Goal: Find specific page/section: Find specific page/section

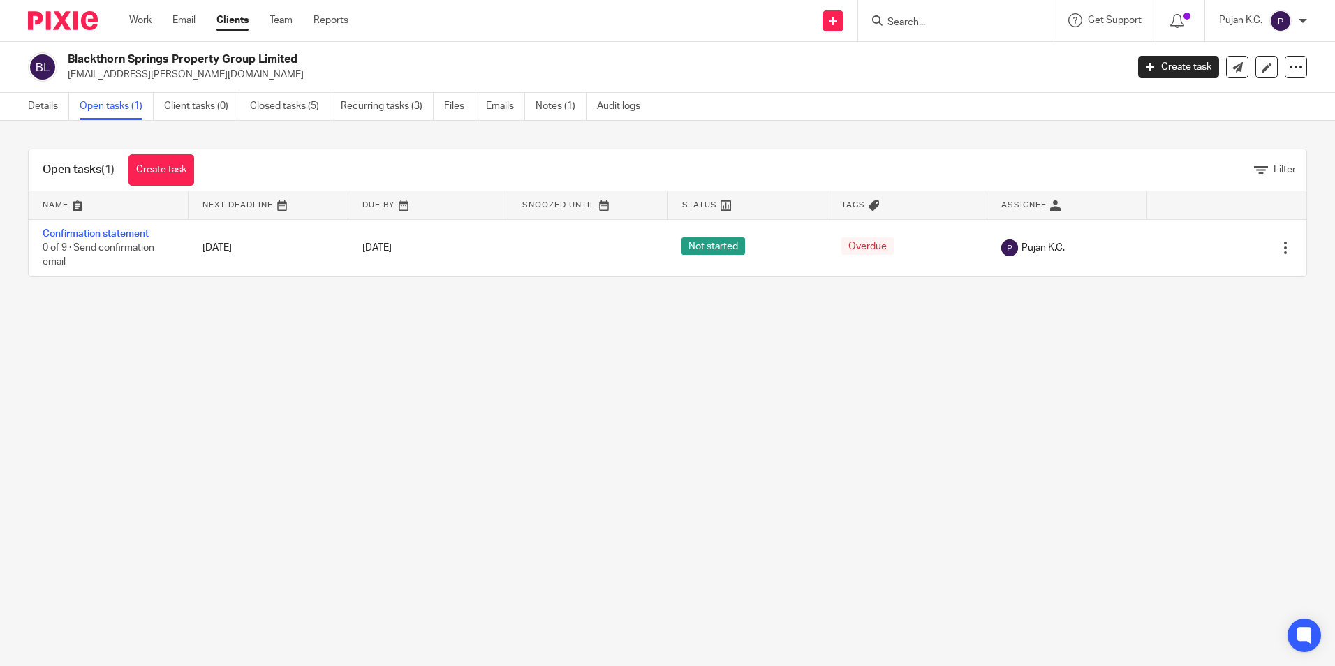
click at [106, 231] on link "Confirmation statement" at bounding box center [96, 234] width 106 height 10
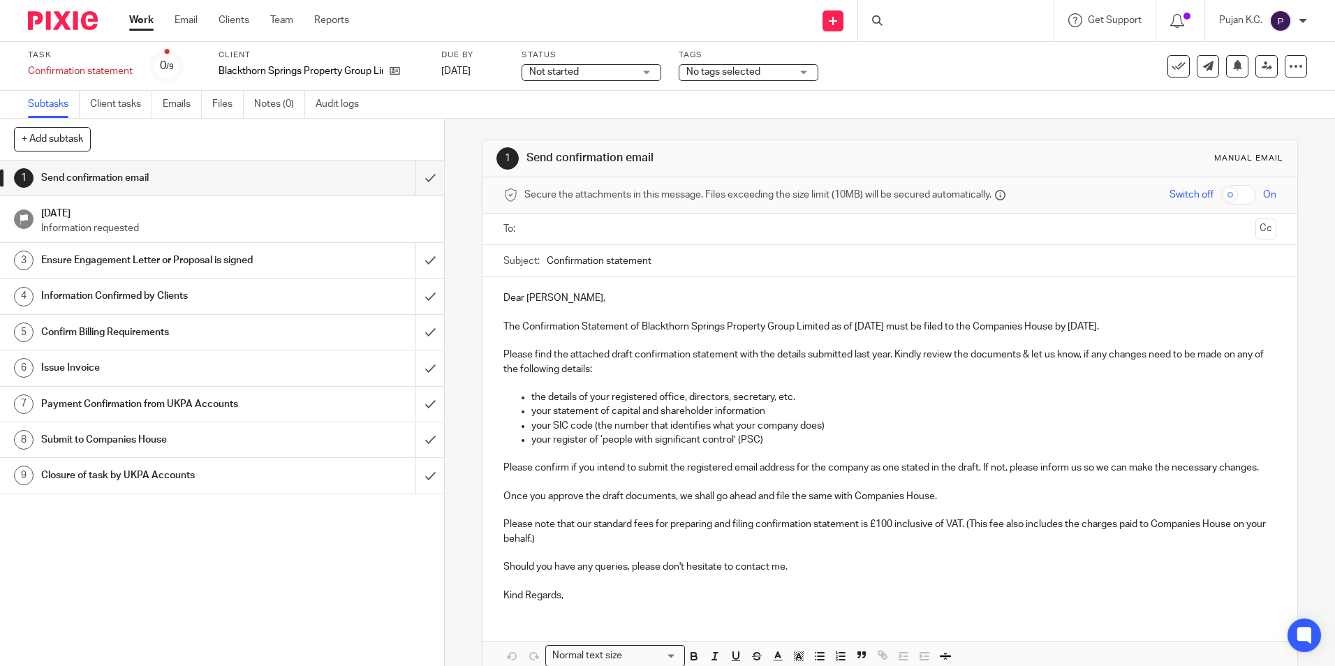
click at [600, 214] on div at bounding box center [890, 229] width 729 height 31
click at [596, 230] on input "text" at bounding box center [889, 229] width 720 height 16
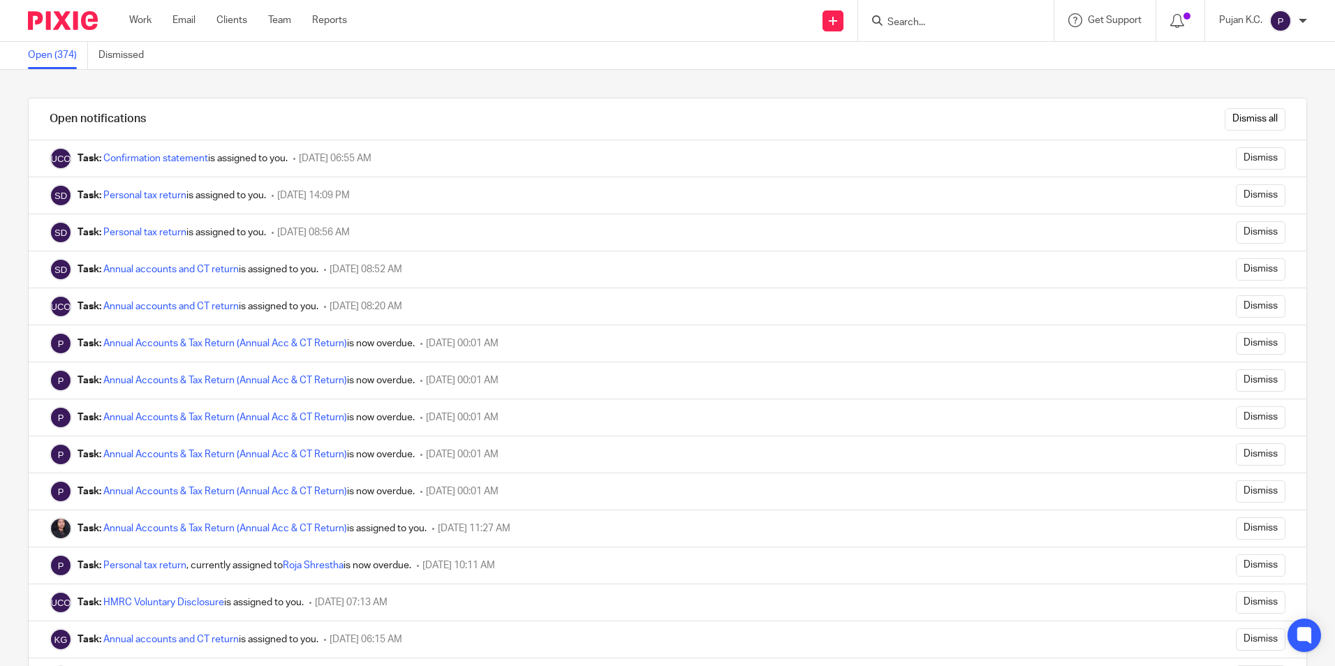
click at [950, 20] on input "Search" at bounding box center [949, 23] width 126 height 13
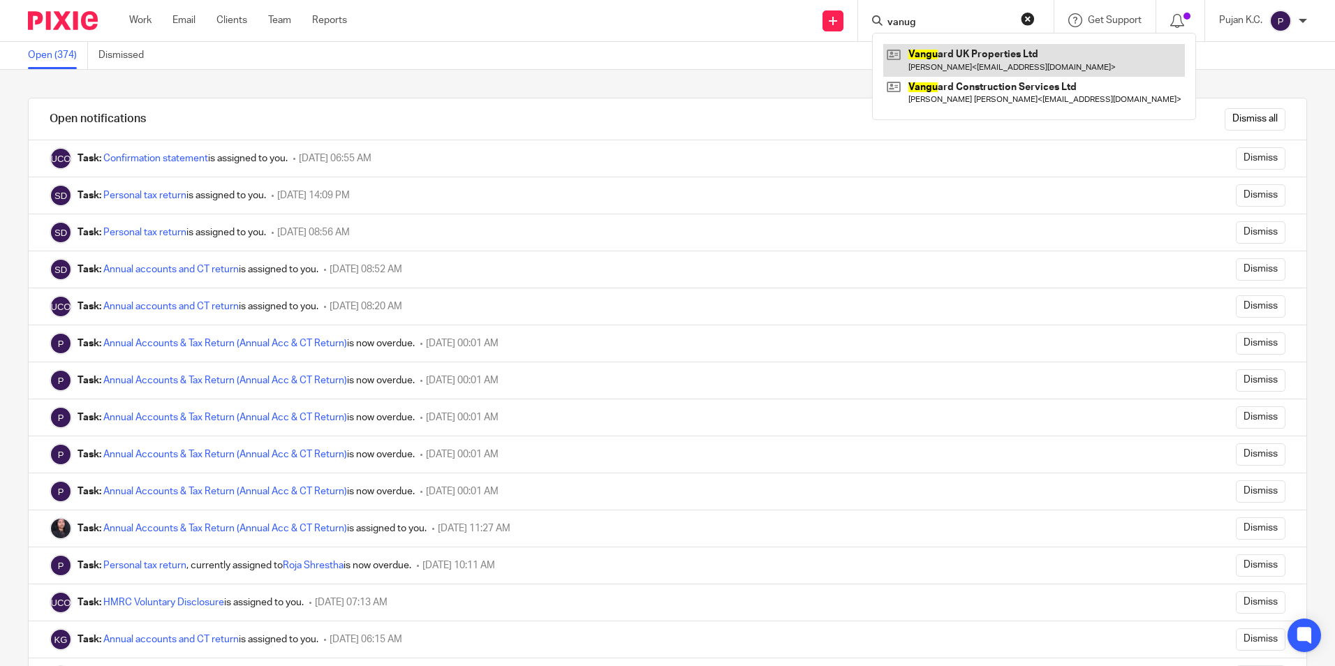
type input "vanug"
click at [950, 62] on link at bounding box center [1034, 60] width 302 height 32
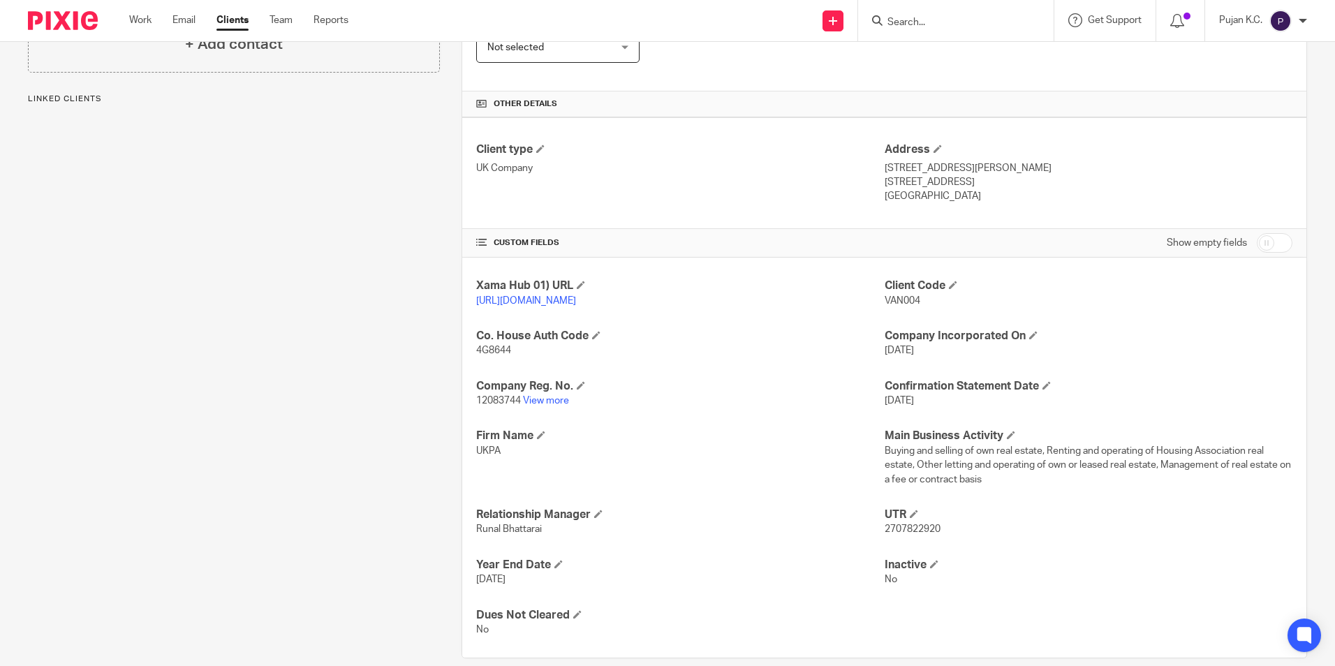
scroll to position [314, 0]
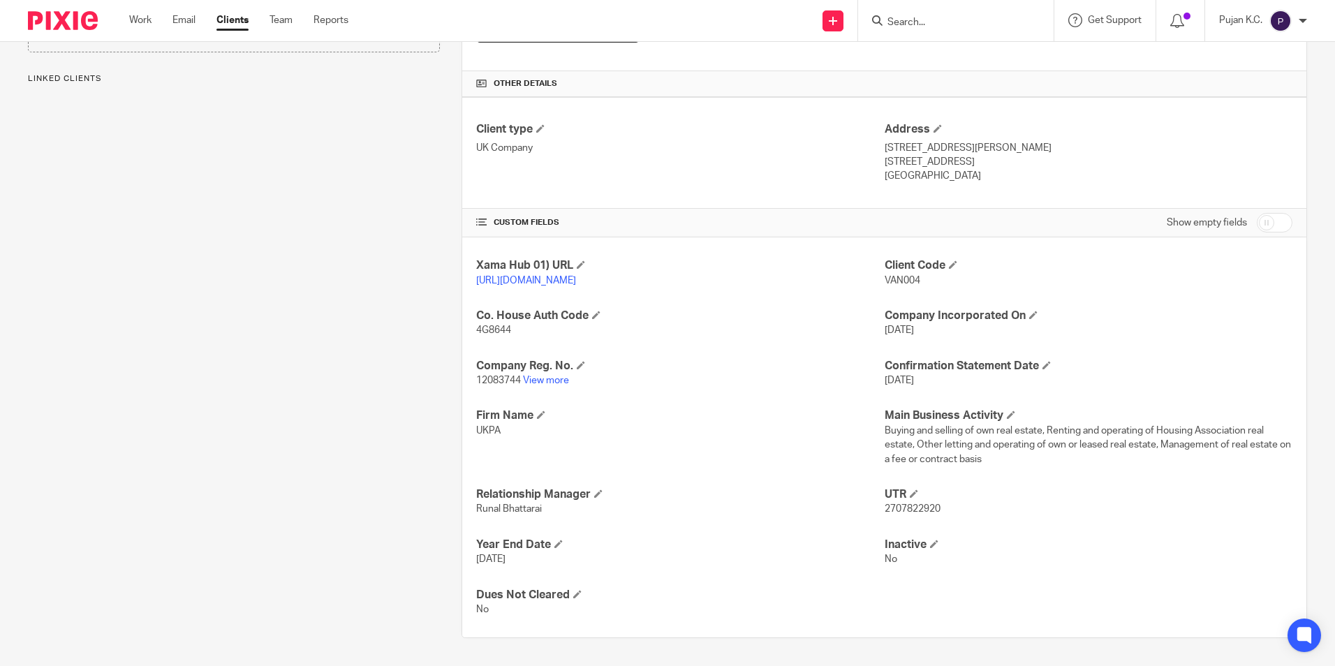
click at [915, 508] on span "2707822920" at bounding box center [913, 509] width 56 height 10
copy span "2707822920"
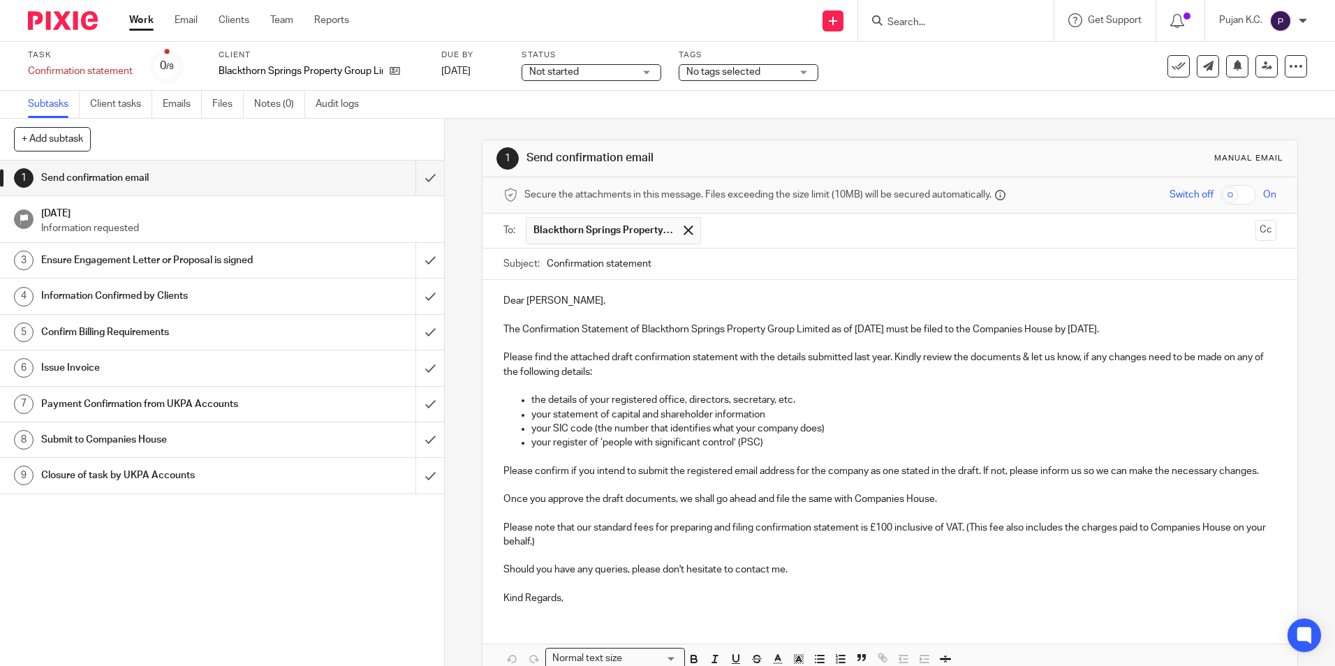
click at [894, 15] on form at bounding box center [960, 20] width 149 height 17
click at [900, 22] on input "Search" at bounding box center [949, 23] width 126 height 13
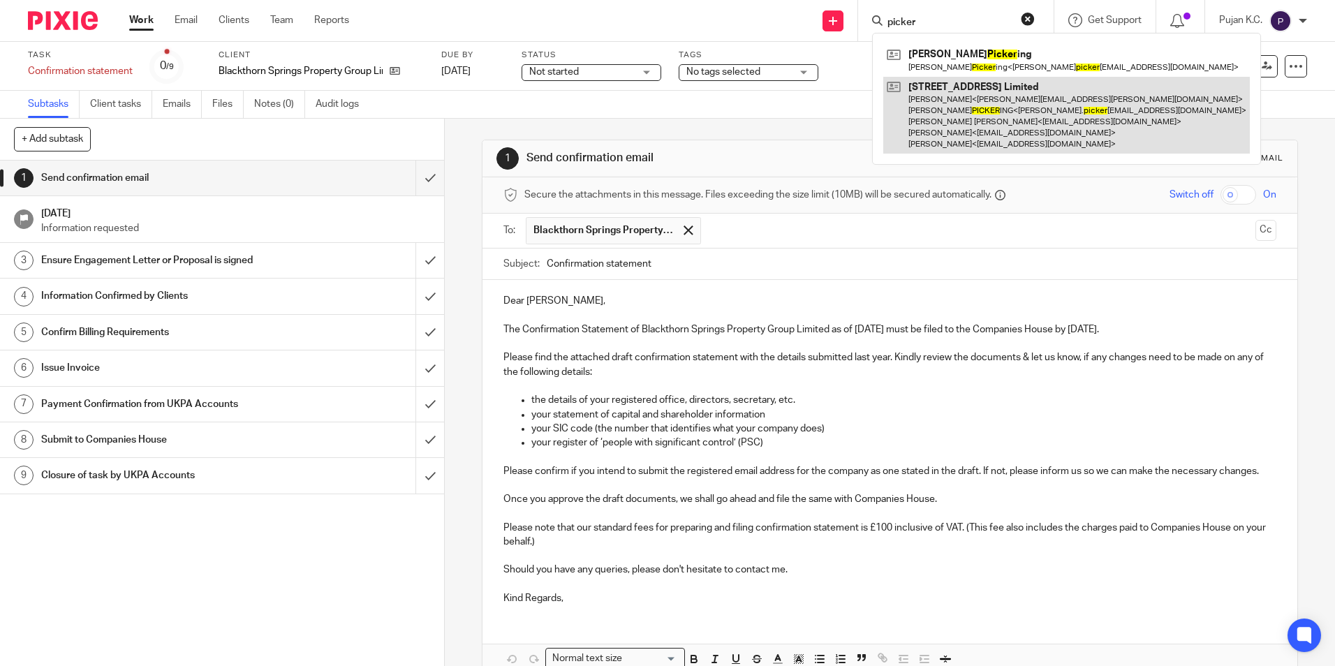
type input "picker"
click at [958, 100] on link at bounding box center [1066, 115] width 367 height 77
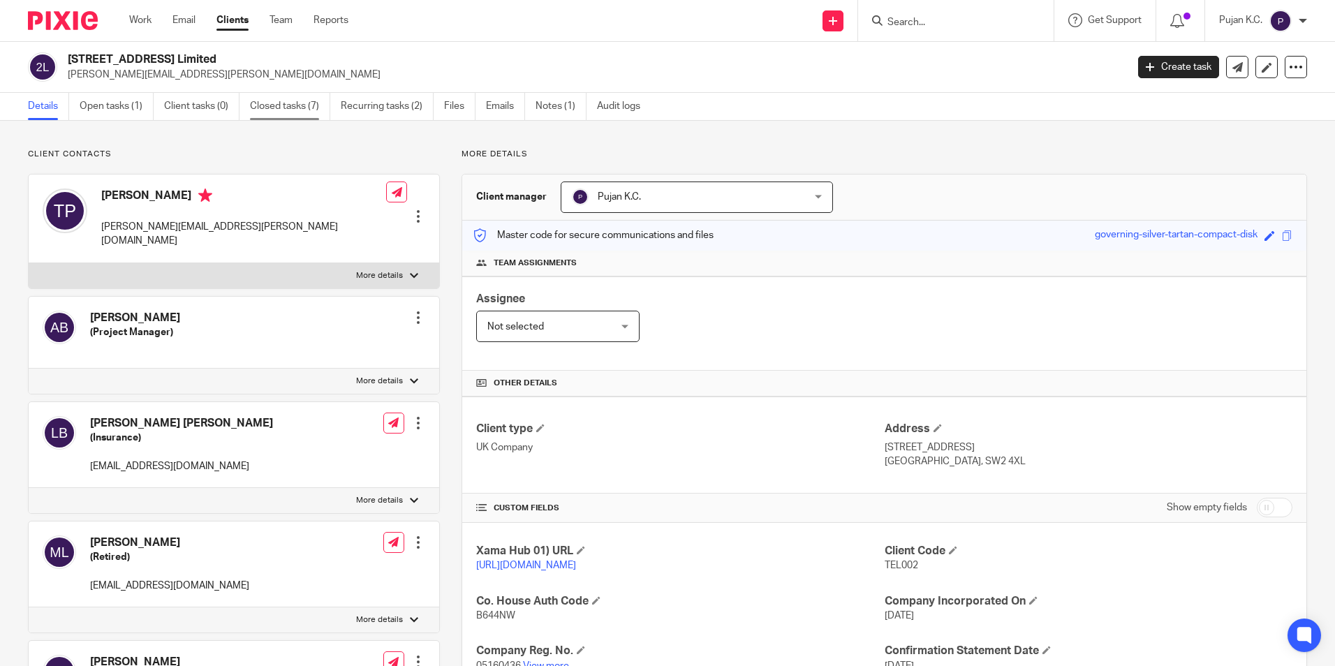
click at [284, 107] on link "Closed tasks (7)" at bounding box center [290, 106] width 80 height 27
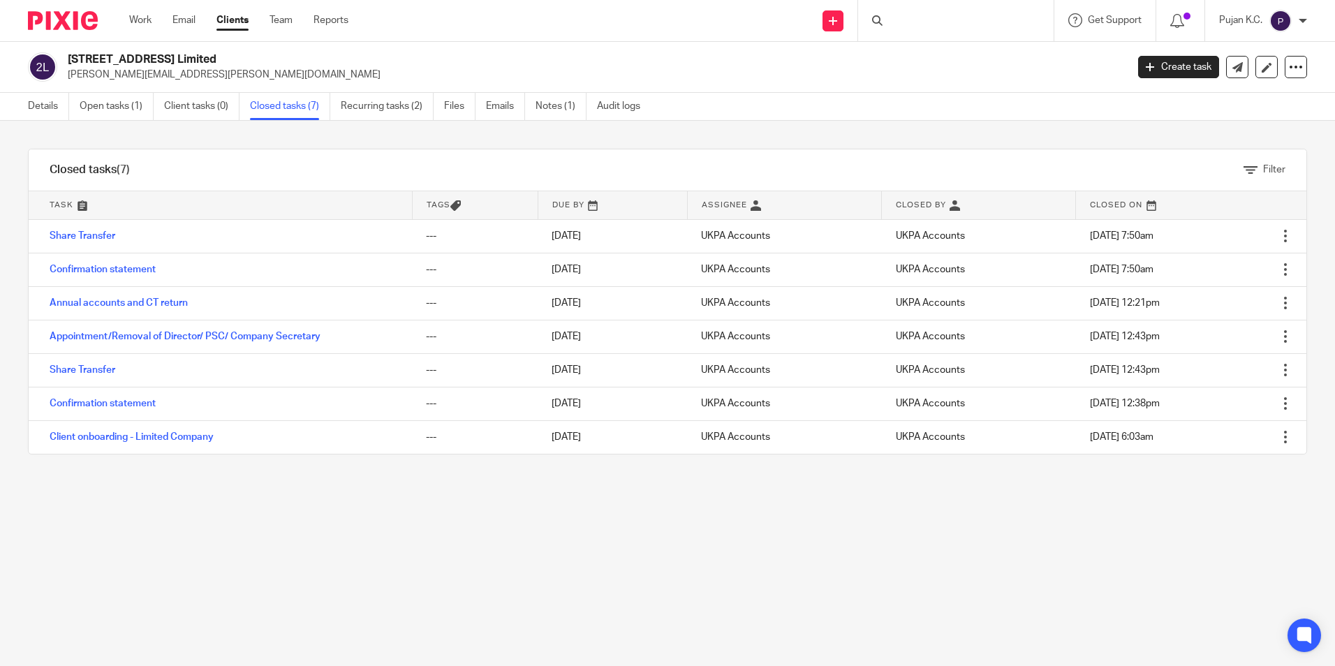
click at [102, 302] on link "Annual accounts and CT return" at bounding box center [119, 303] width 138 height 10
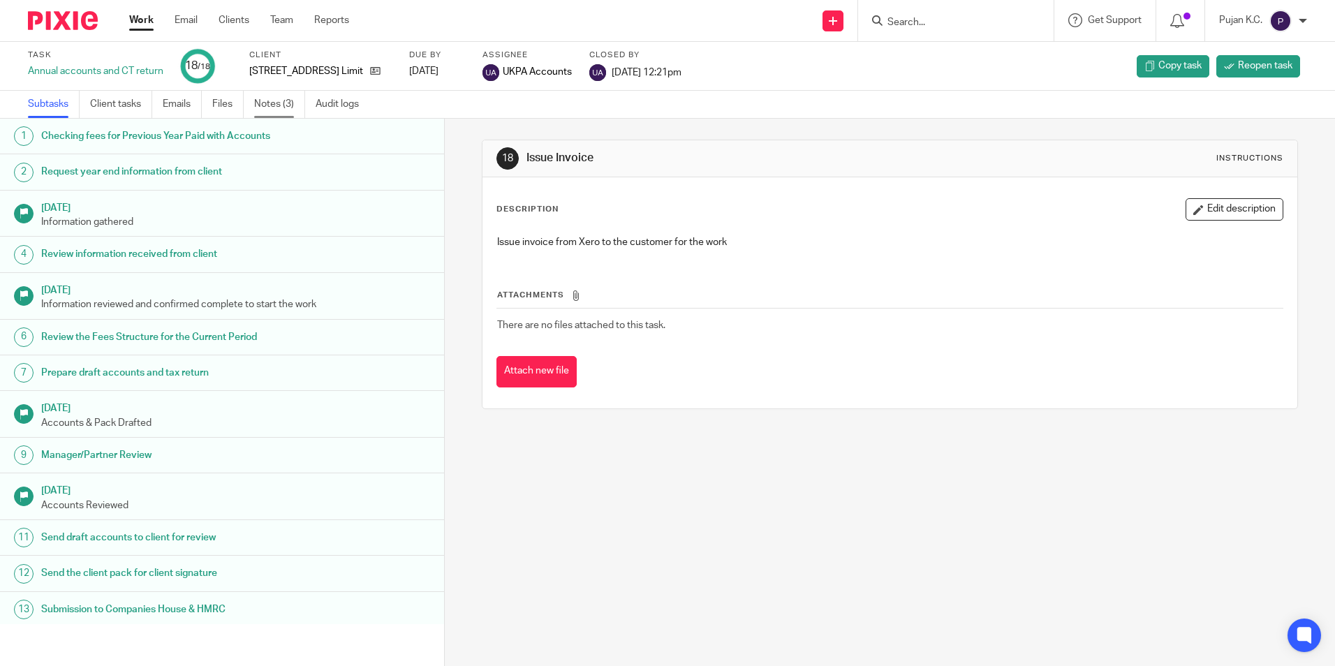
click at [294, 97] on link "Notes (3)" at bounding box center [279, 104] width 51 height 27
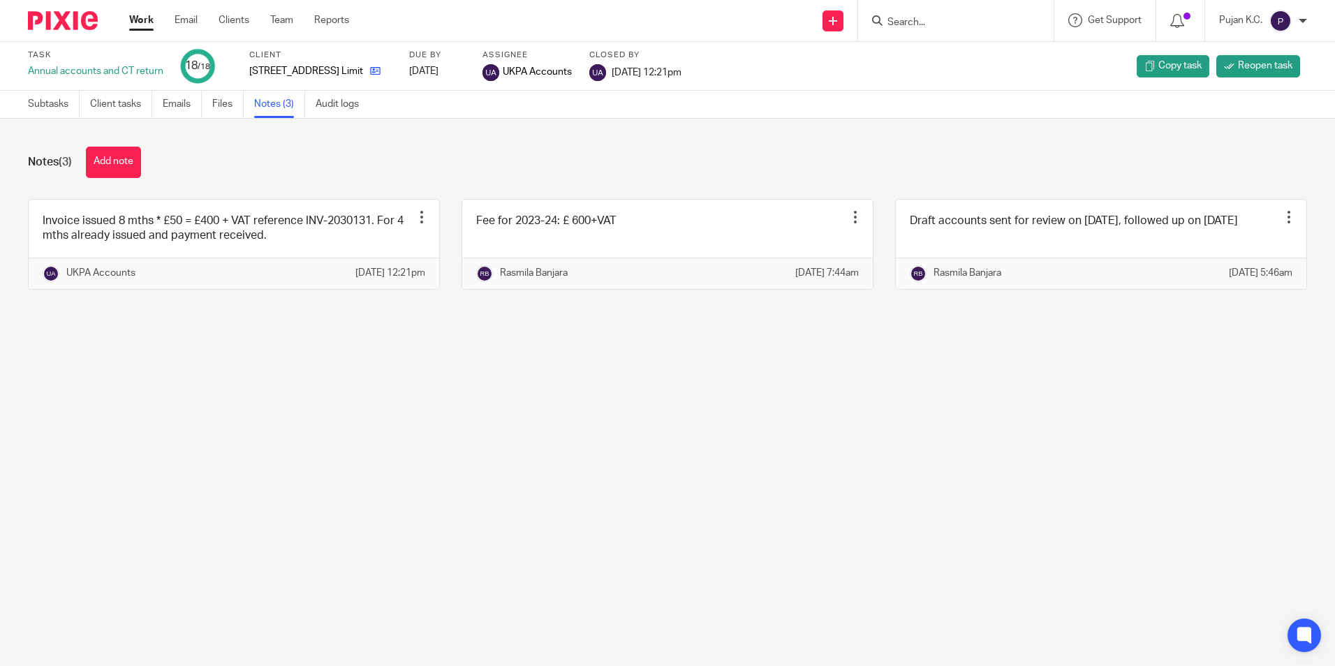
click at [370, 69] on icon at bounding box center [375, 71] width 10 height 10
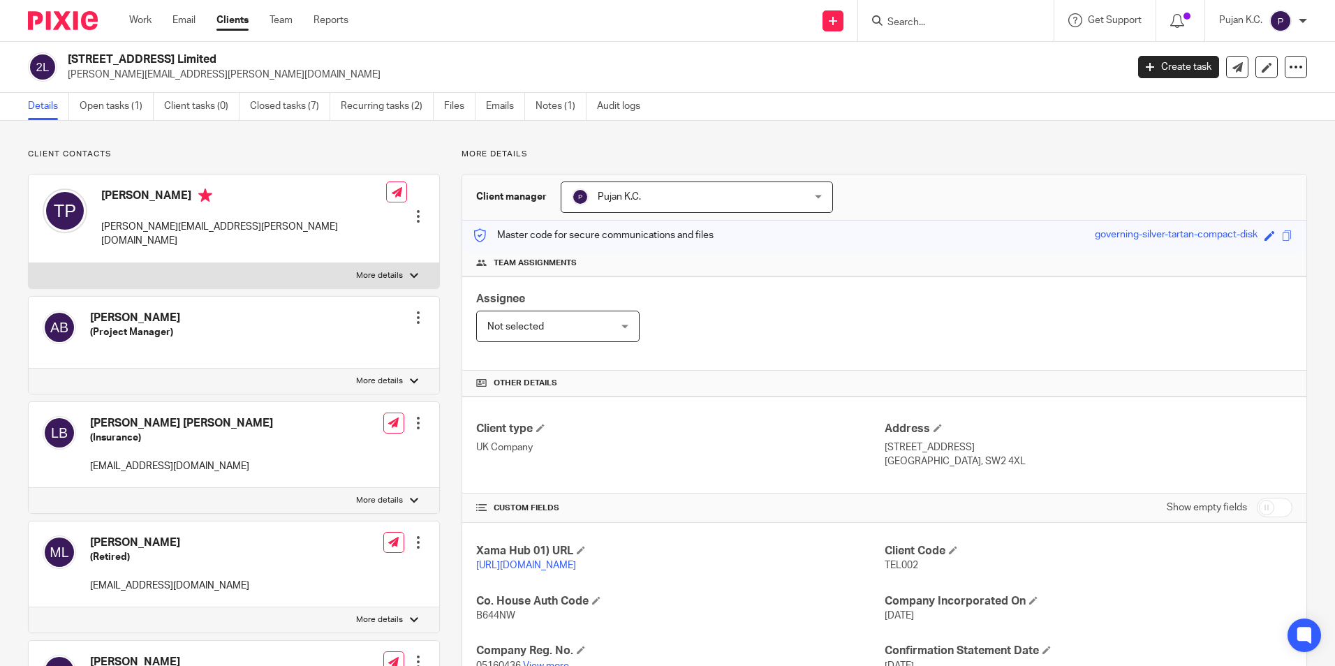
scroll to position [349, 0]
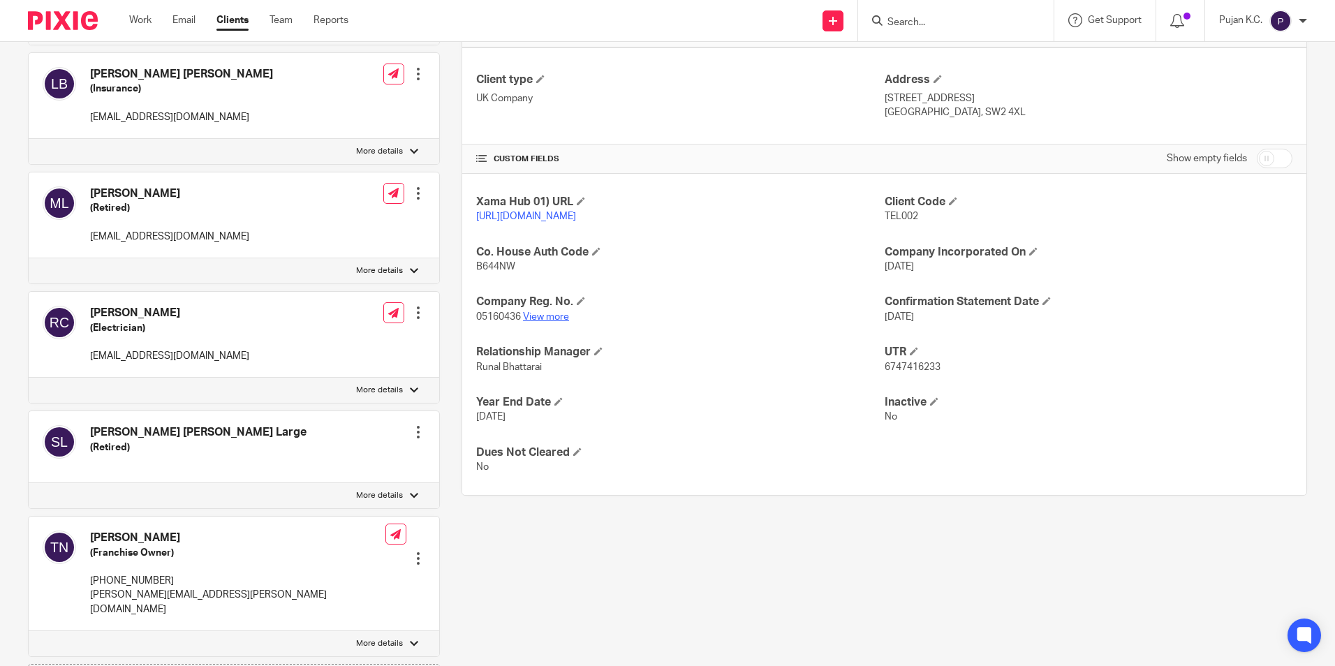
click at [543, 322] on link "View more" at bounding box center [546, 317] width 46 height 10
